Goal: Transaction & Acquisition: Purchase product/service

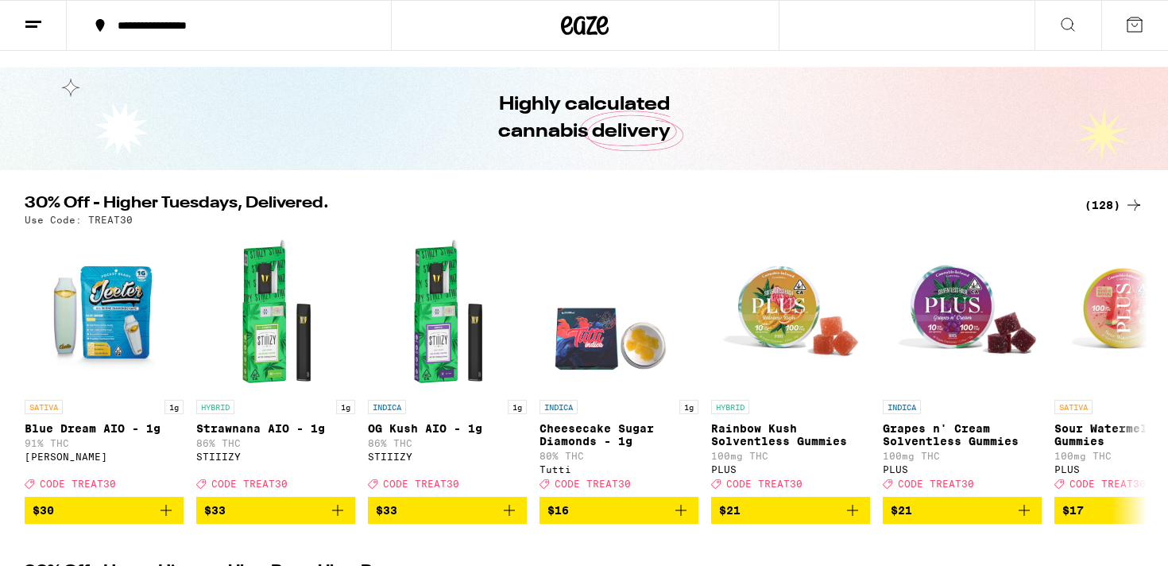
scroll to position [40, 0]
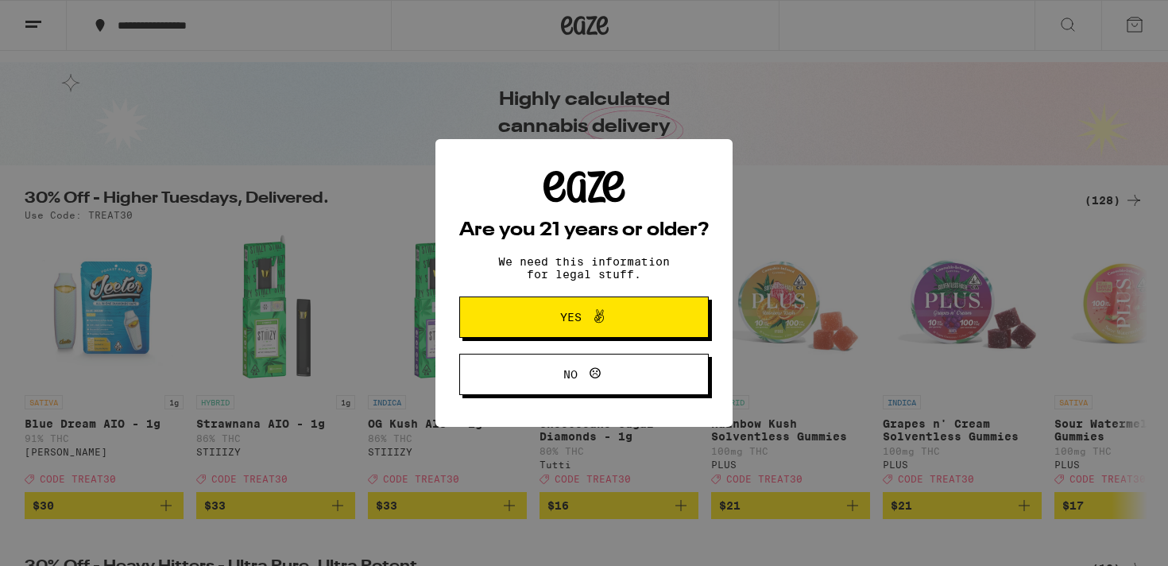
click at [667, 330] on button "Yes" at bounding box center [583, 316] width 249 height 41
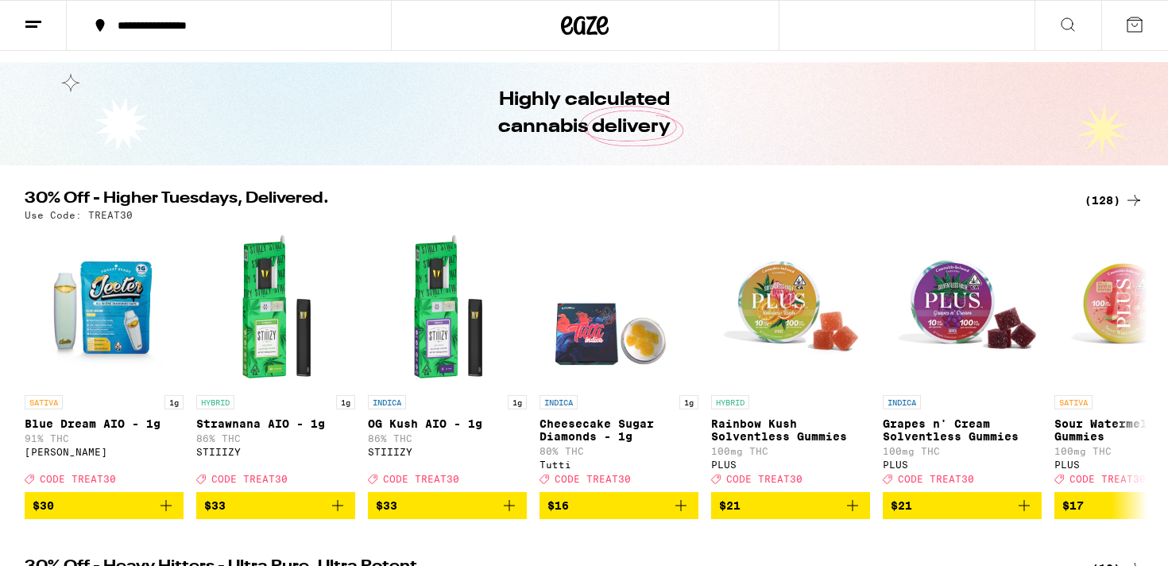
click at [112, 349] on img "Open page for Blue Dream AIO - 1g from Jeeter" at bounding box center [104, 307] width 159 height 159
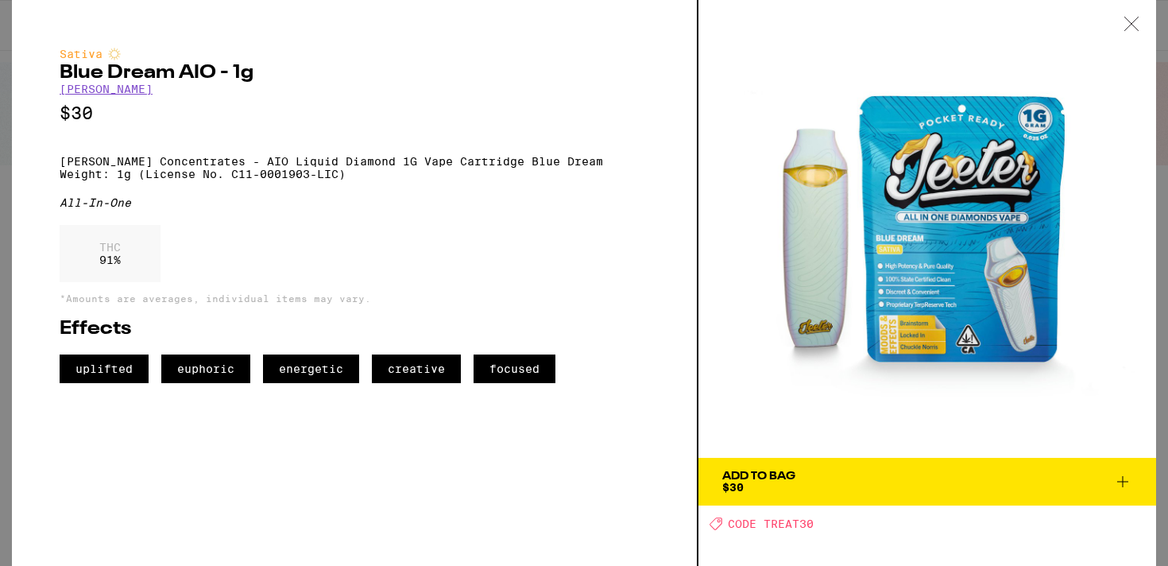
click at [788, 470] on div "Add To Bag" at bounding box center [758, 475] width 73 height 11
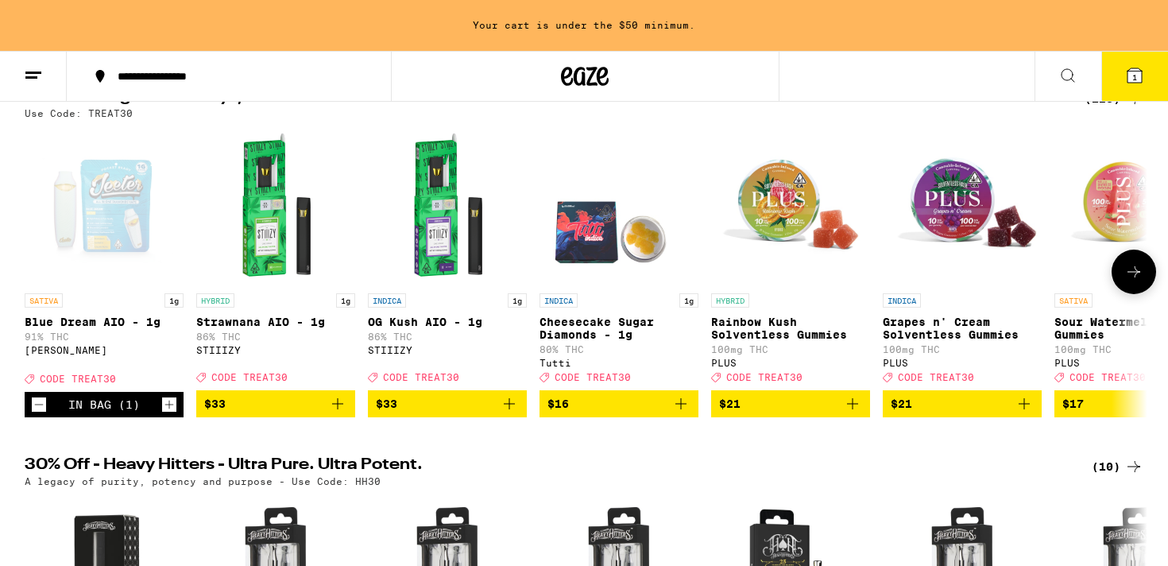
scroll to position [141, 0]
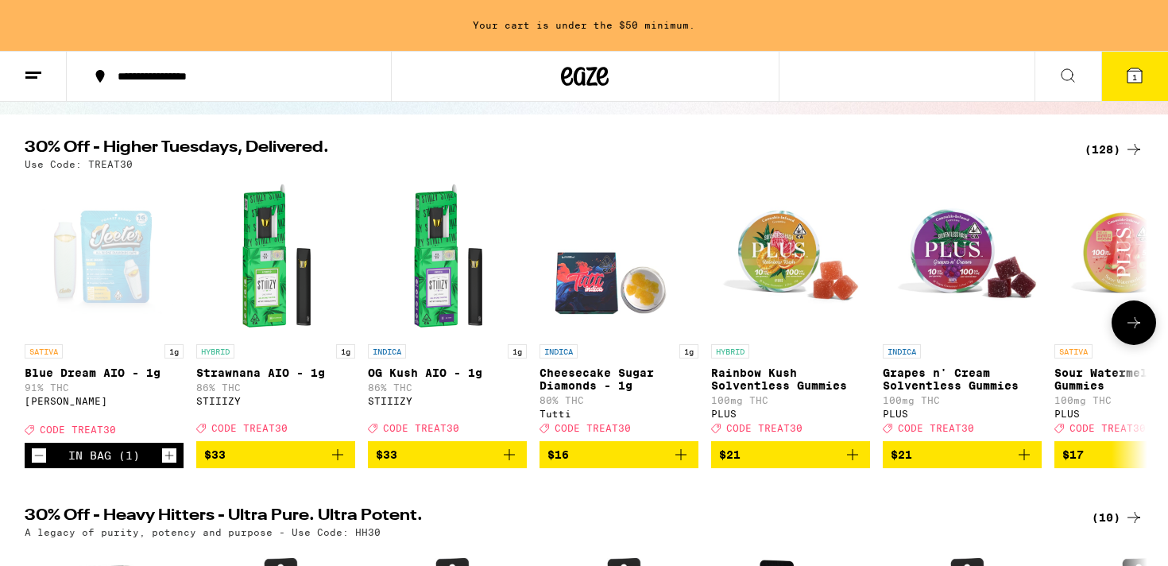
click at [1120, 342] on button at bounding box center [1133, 322] width 44 height 44
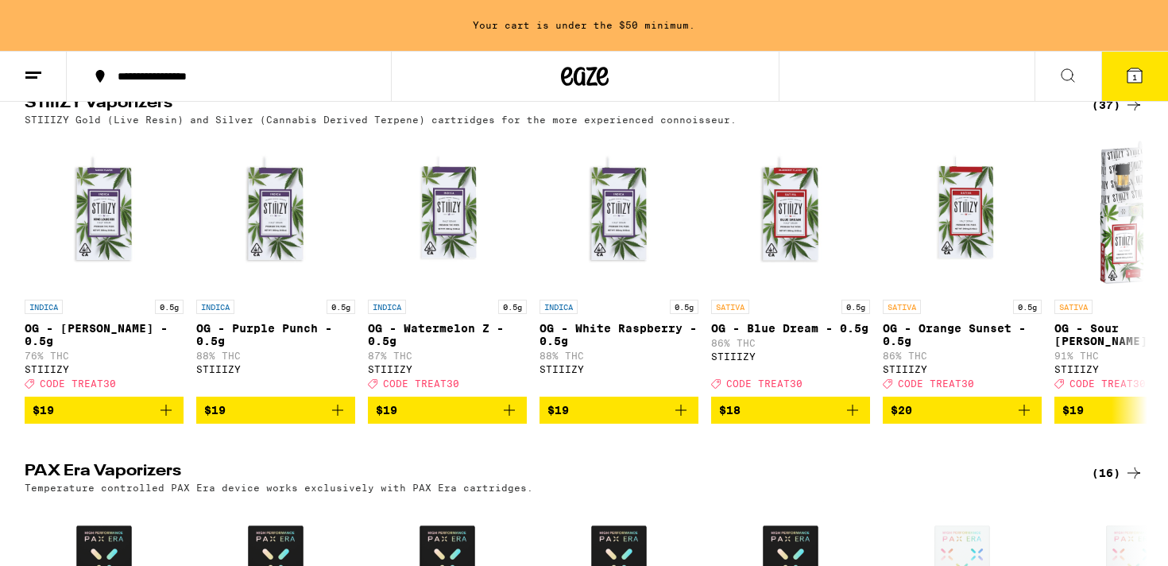
scroll to position [2895, 0]
